Goal: Information Seeking & Learning: Learn about a topic

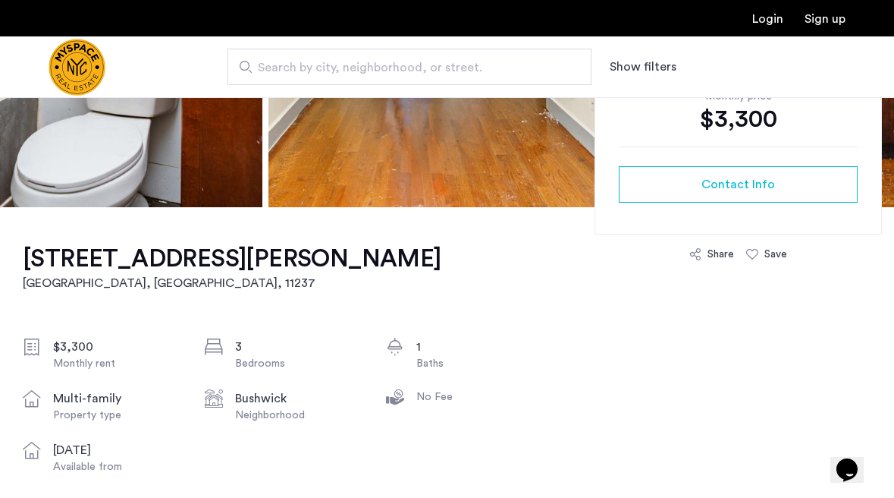
scroll to position [404, 0]
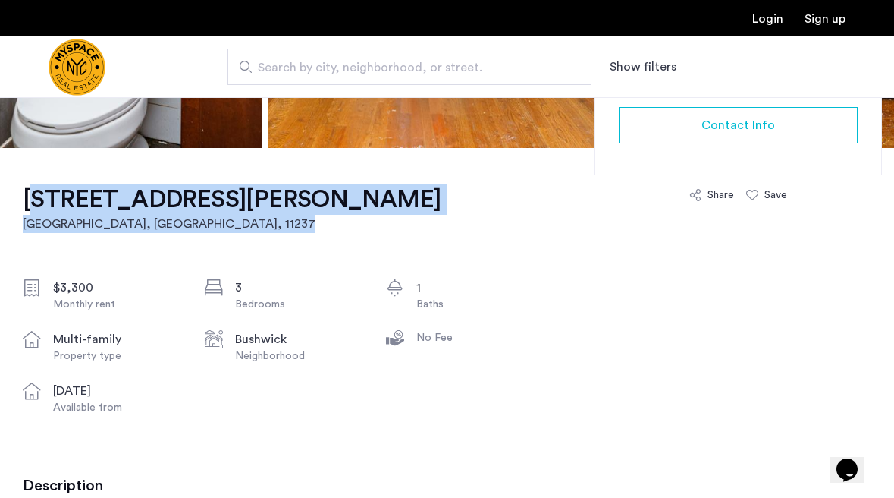
drag, startPoint x: 308, startPoint y: 200, endPoint x: 9, endPoint y: 204, distance: 298.9
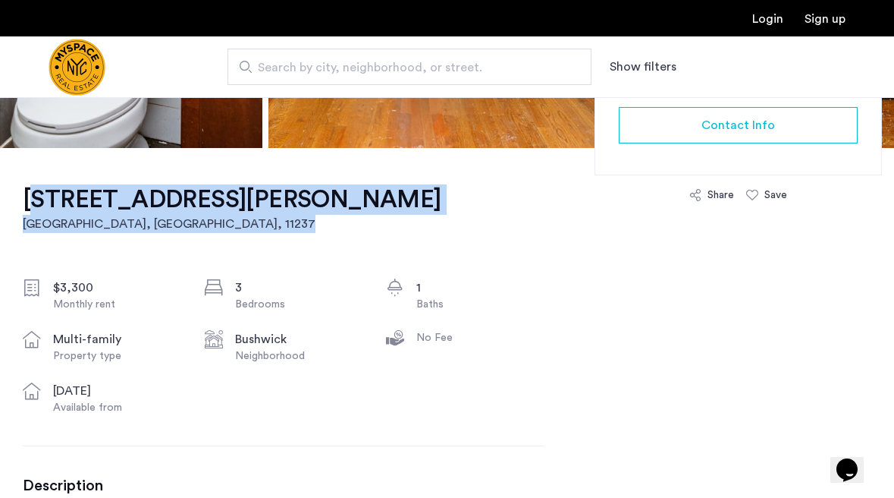
drag, startPoint x: 8, startPoint y: 194, endPoint x: 288, endPoint y: 184, distance: 280.8
copy link "[STREET_ADDRESS][PERSON_NAME]"
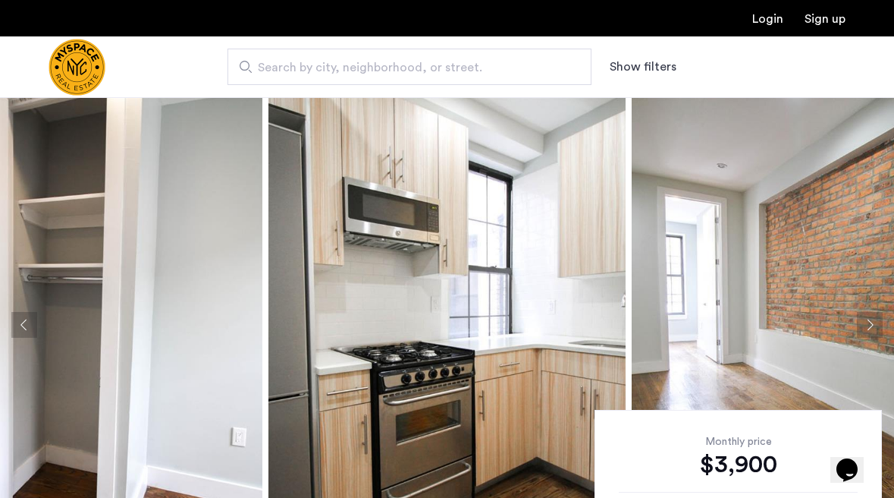
click at [870, 325] on button "Next apartment" at bounding box center [870, 325] width 26 height 26
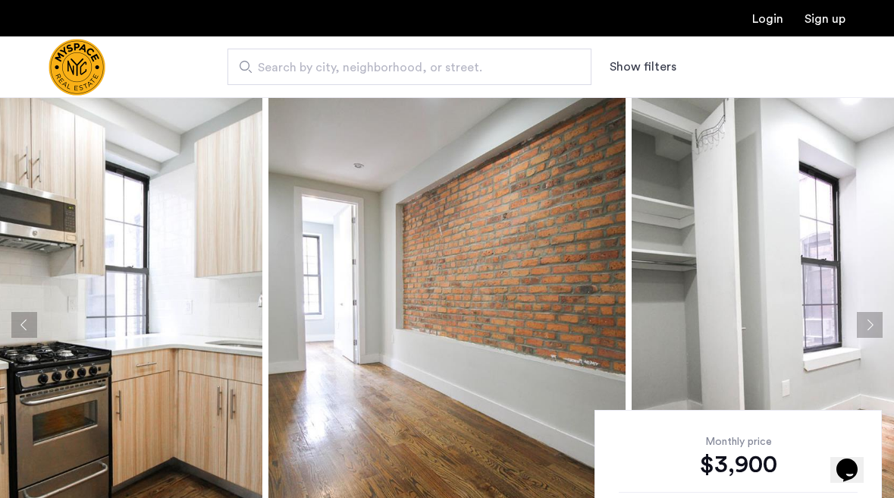
click at [870, 325] on button "Next apartment" at bounding box center [870, 325] width 26 height 26
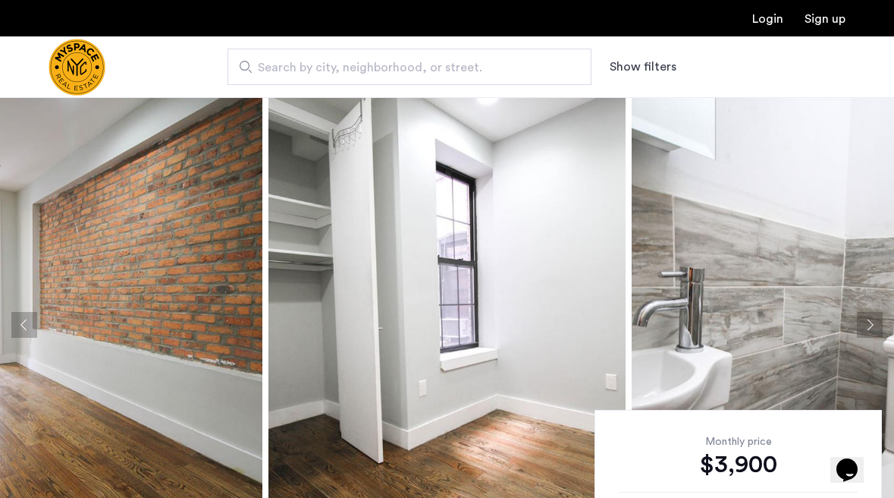
click at [870, 325] on button "Next apartment" at bounding box center [870, 325] width 26 height 26
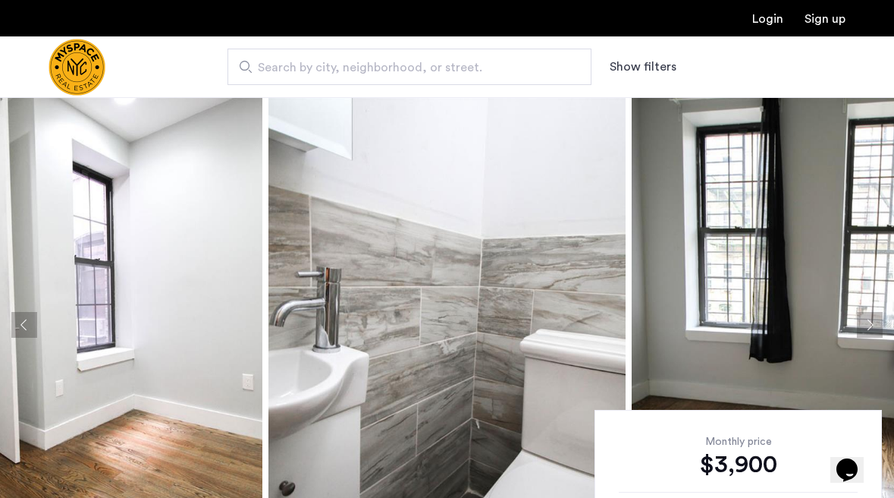
click at [870, 325] on button "Next apartment" at bounding box center [870, 325] width 26 height 26
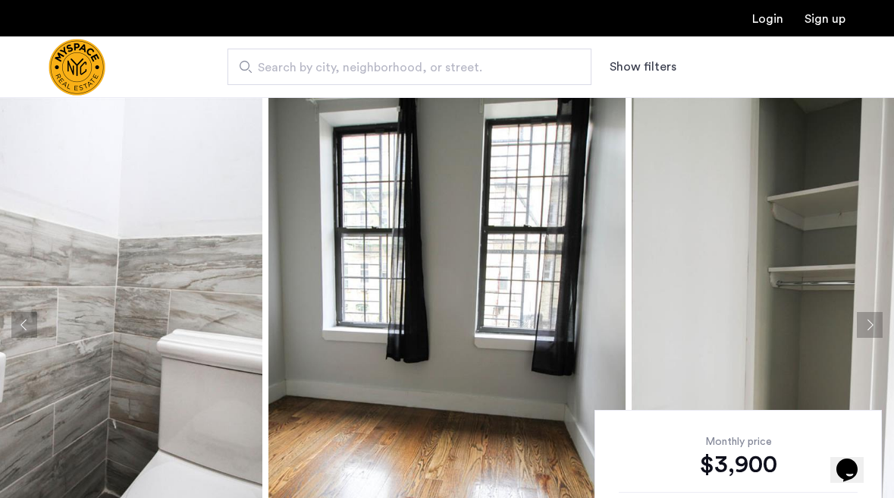
click at [870, 325] on button "Next apartment" at bounding box center [870, 325] width 26 height 26
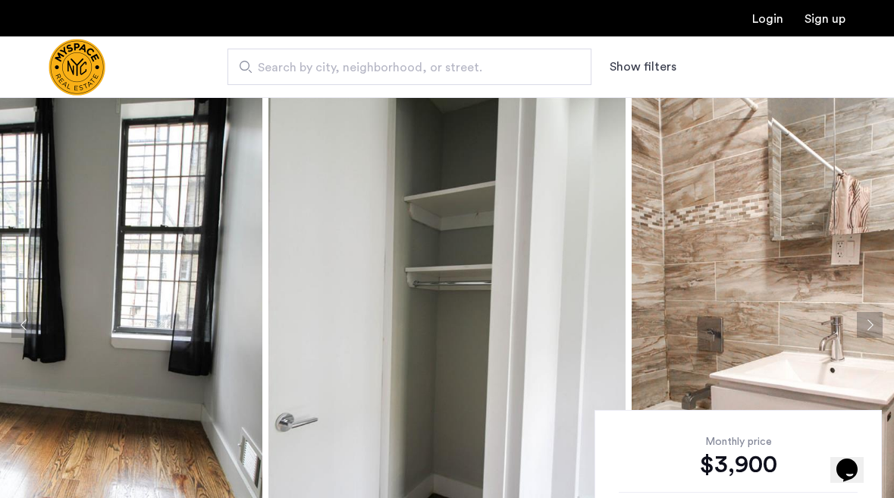
click at [870, 325] on button "Next apartment" at bounding box center [870, 325] width 26 height 26
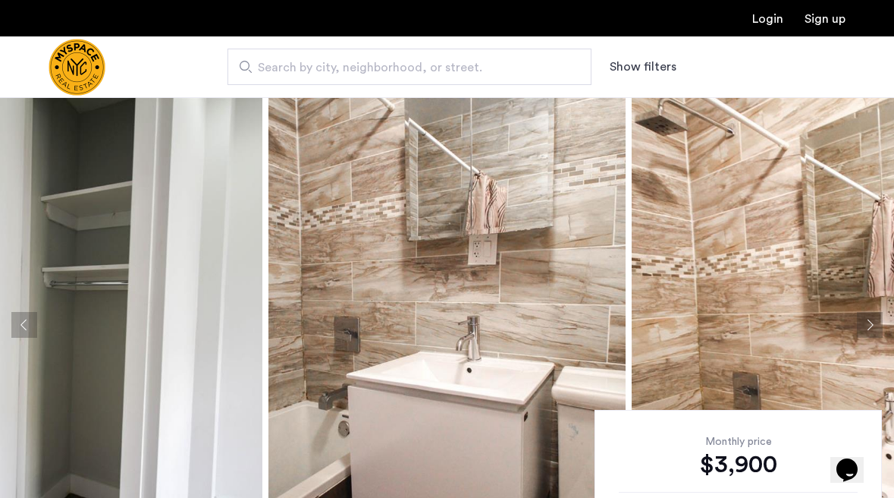
click at [870, 325] on button "Next apartment" at bounding box center [870, 325] width 26 height 26
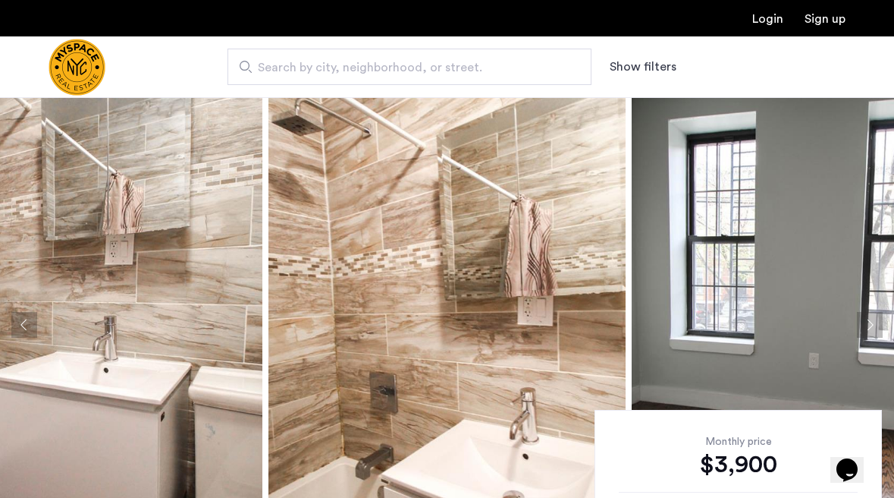
click at [870, 325] on button "Next apartment" at bounding box center [870, 325] width 26 height 26
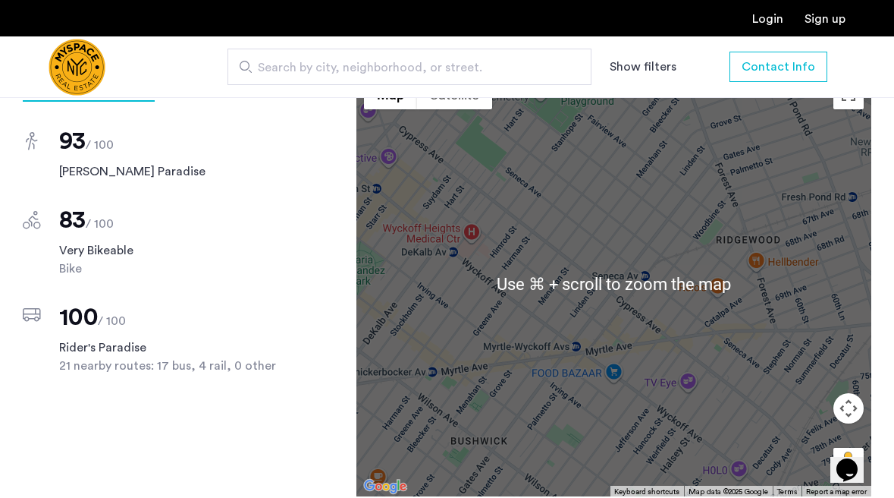
scroll to position [1266, 0]
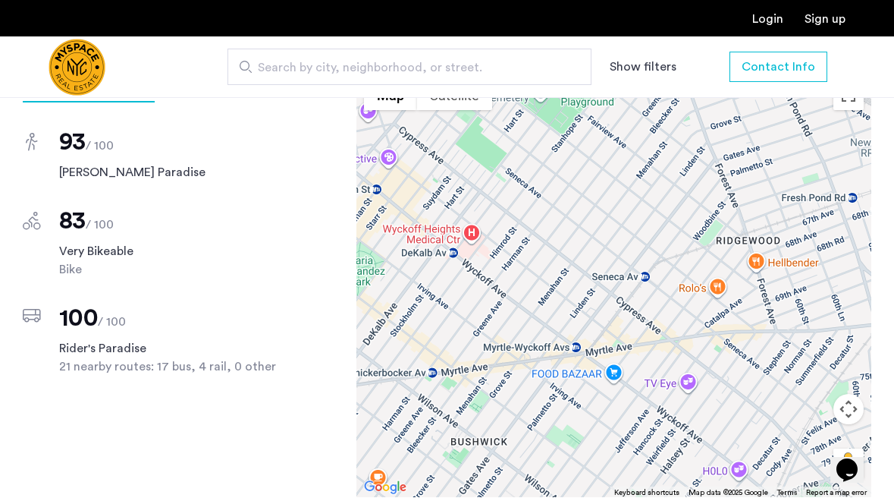
click at [645, 334] on div at bounding box center [613, 284] width 515 height 425
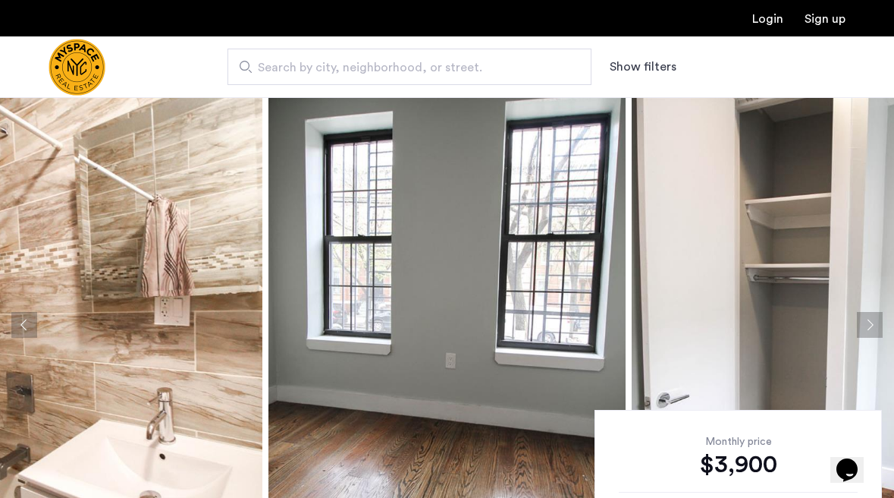
scroll to position [146, 0]
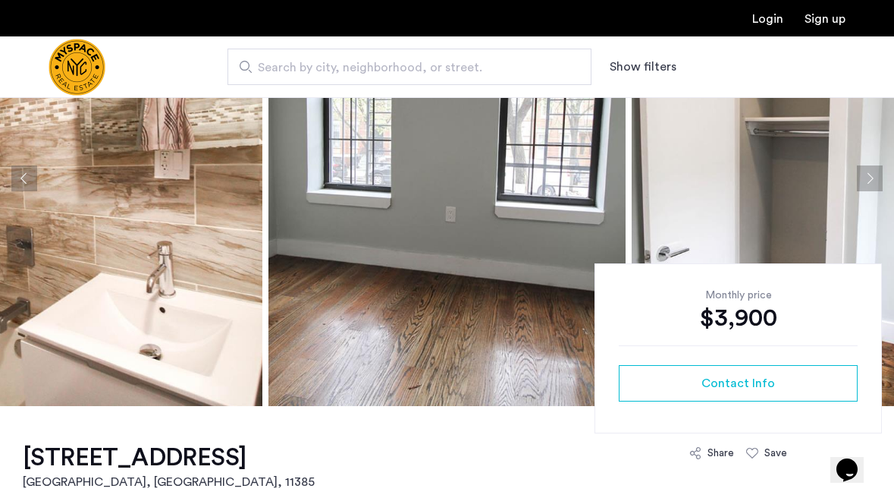
click at [870, 177] on button "Next apartment" at bounding box center [870, 178] width 26 height 26
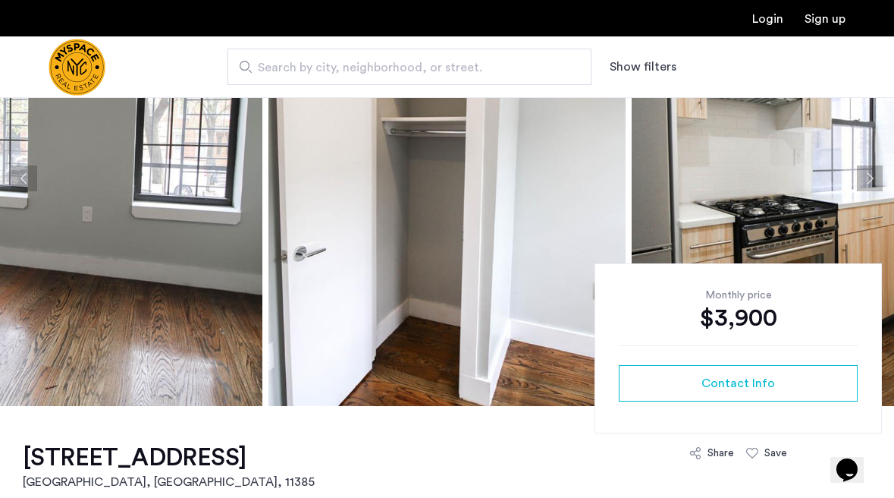
click at [870, 177] on button "Next apartment" at bounding box center [870, 178] width 26 height 26
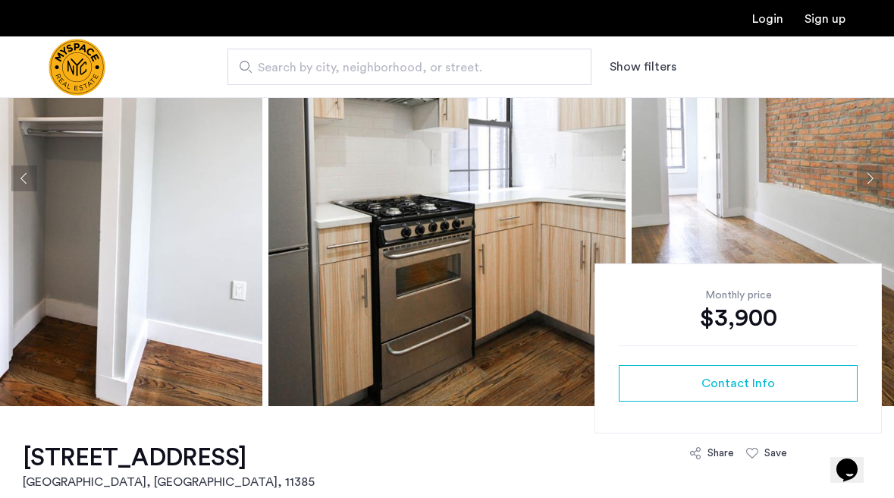
click at [884, 164] on img at bounding box center [810, 178] width 357 height 455
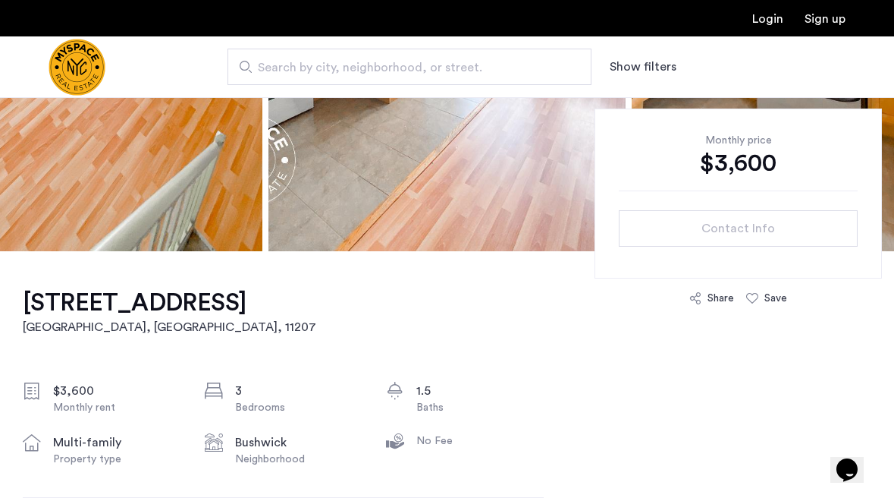
scroll to position [94, 0]
